Goal: Task Accomplishment & Management: Use online tool/utility

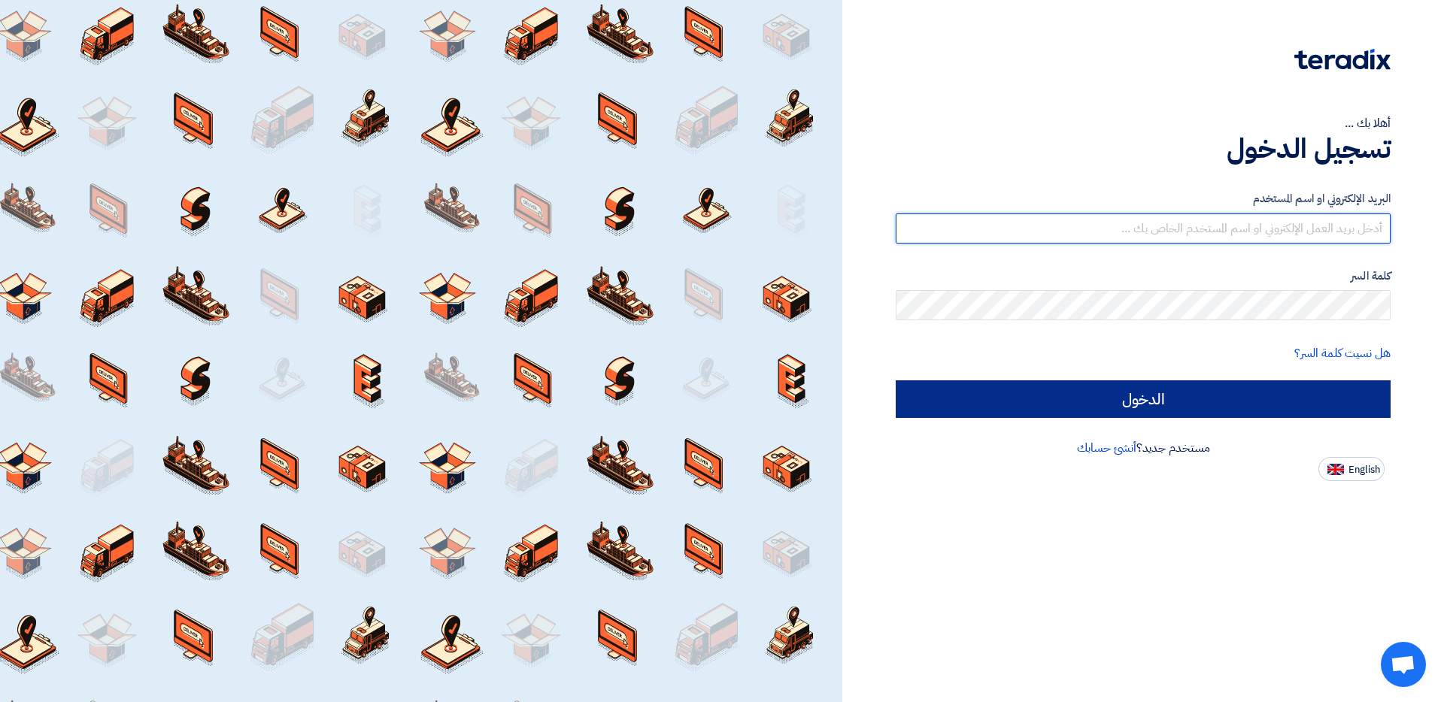
type input "[EMAIL_ADDRESS][DOMAIN_NAME]"
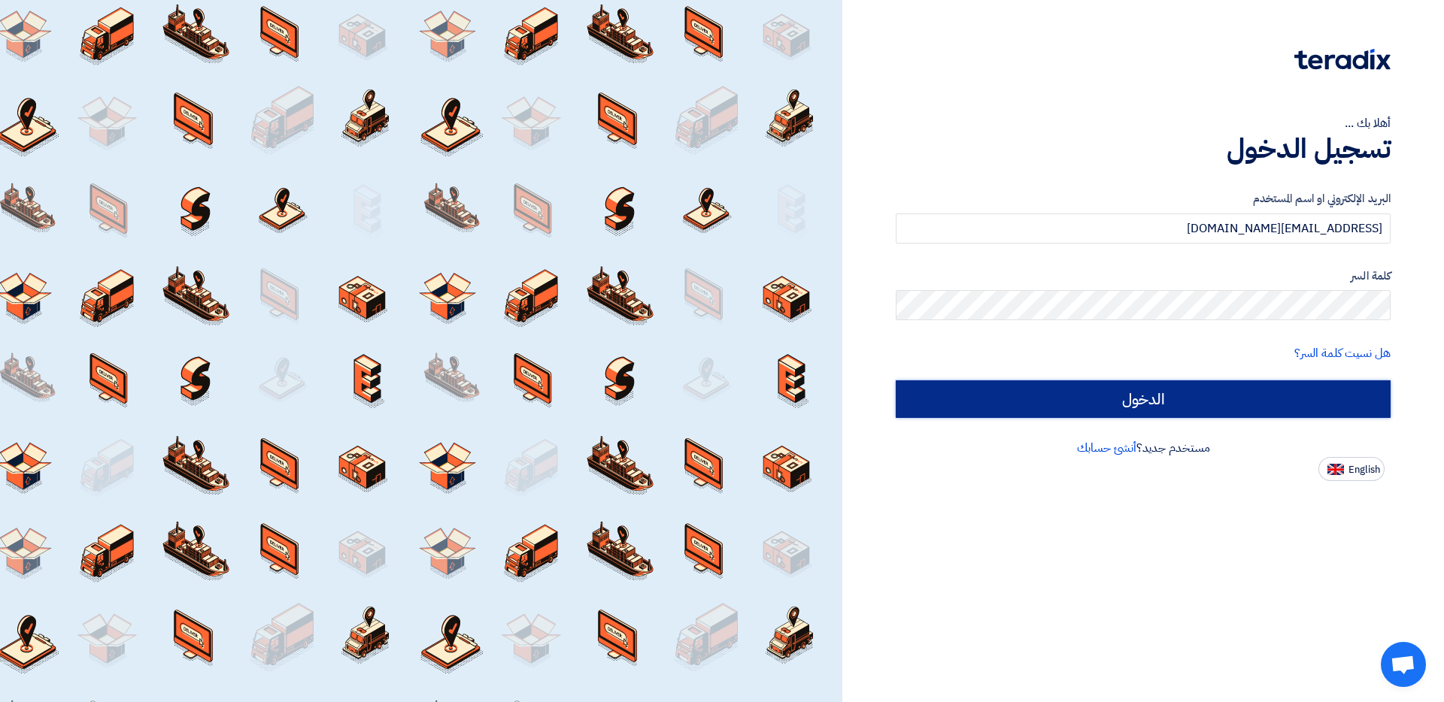
click at [1210, 402] on input "الدخول" at bounding box center [1143, 400] width 495 height 38
type input "Sign in"
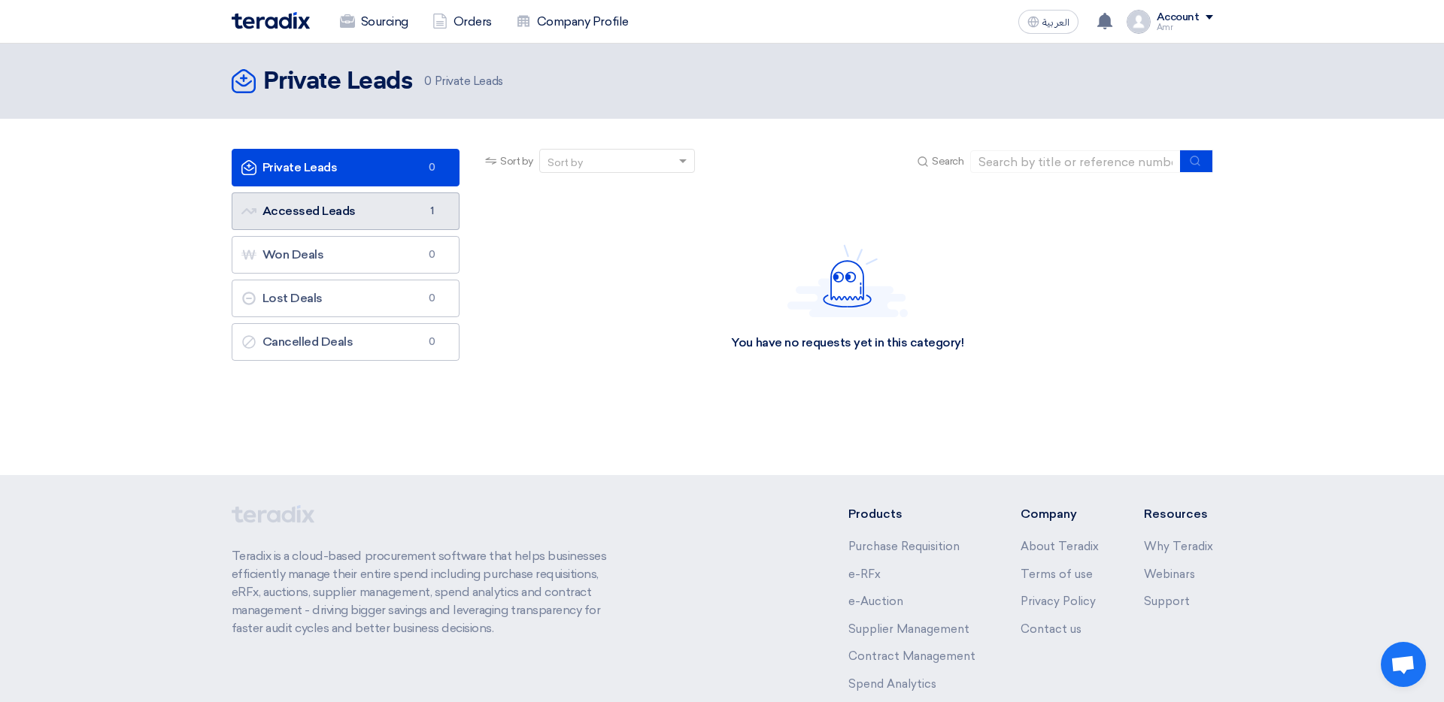
click at [361, 205] on link "Accessed Leads Accessed Leads 1" at bounding box center [346, 212] width 229 height 38
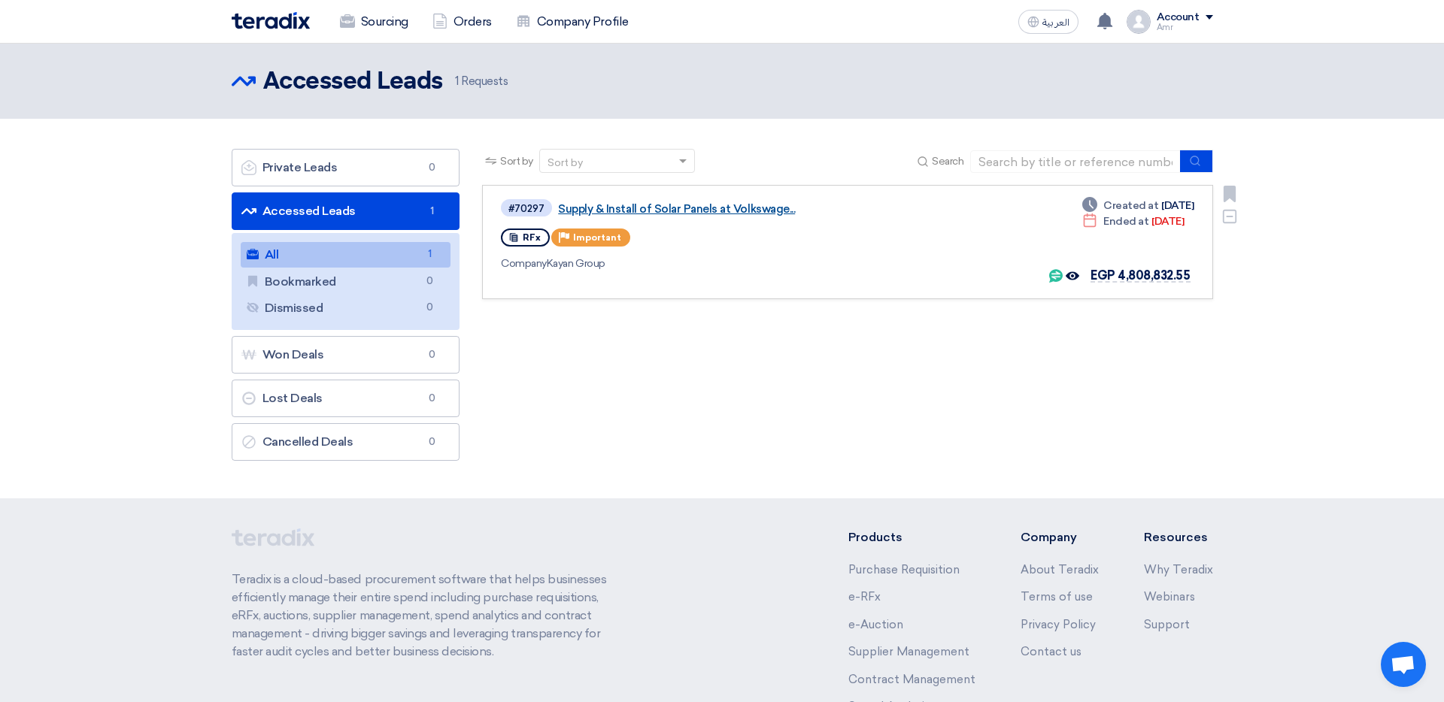
click at [623, 204] on link "Supply & Install of Solar Panels at Volkswage..." at bounding box center [746, 209] width 376 height 14
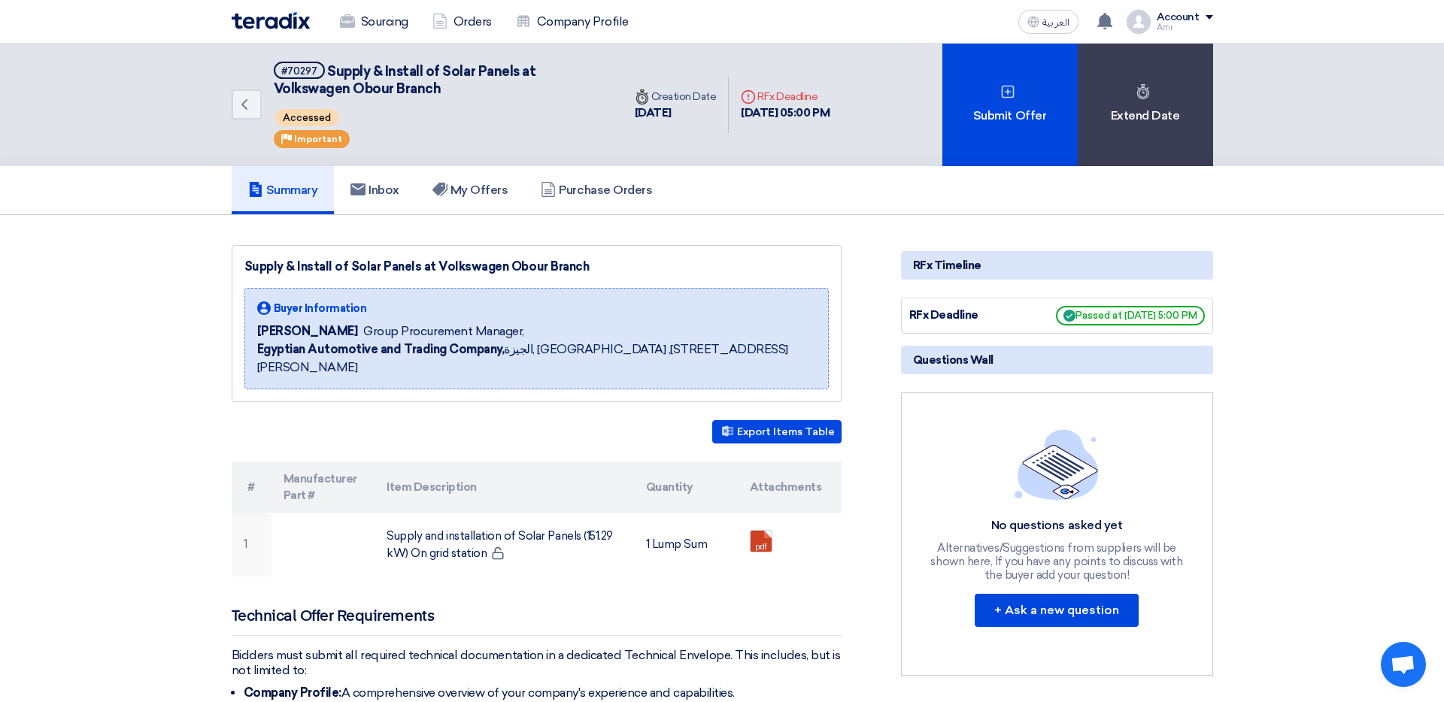
click at [242, 262] on div "Supply & Install of Solar Panels at Volkswagen Obour Branch Buyer Information M…" at bounding box center [537, 323] width 610 height 157
drag, startPoint x: 242, startPoint y: 262, endPoint x: 499, endPoint y: 266, distance: 257.2
click at [499, 266] on div "Supply & Install of Solar Panels at Volkswagen Obour Branch Buyer Information M…" at bounding box center [537, 323] width 610 height 157
click at [499, 266] on div "Supply & Install of Solar Panels at Volkswagen Obour Branch" at bounding box center [536, 267] width 584 height 18
drag, startPoint x: 568, startPoint y: 271, endPoint x: 234, endPoint y: 255, distance: 334.3
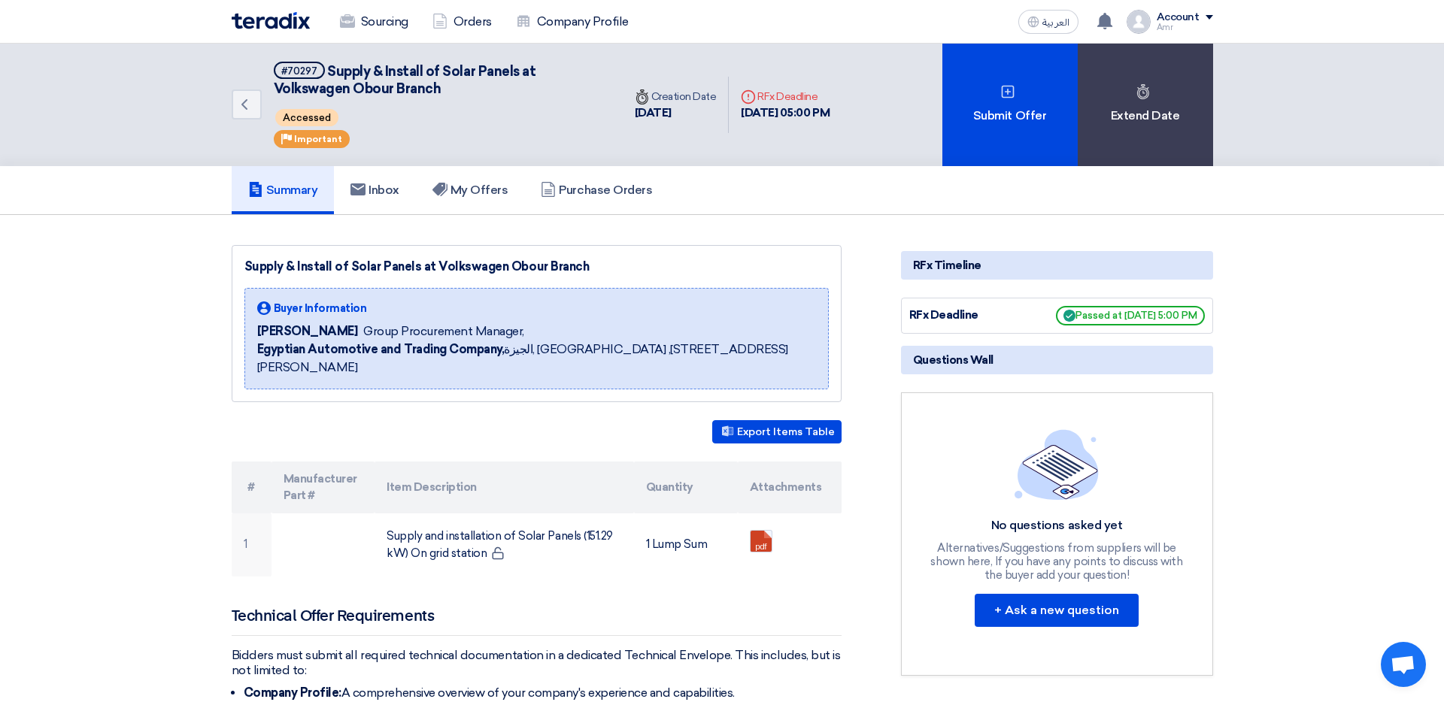
click at [304, 255] on div "Supply & Install of Solar Panels at Volkswagen Obour Branch Buyer Information M…" at bounding box center [537, 323] width 610 height 157
click at [234, 255] on div "Supply & Install of Solar Panels at Volkswagen Obour Branch Buyer Information M…" at bounding box center [537, 323] width 610 height 157
